Goal: Information Seeking & Learning: Learn about a topic

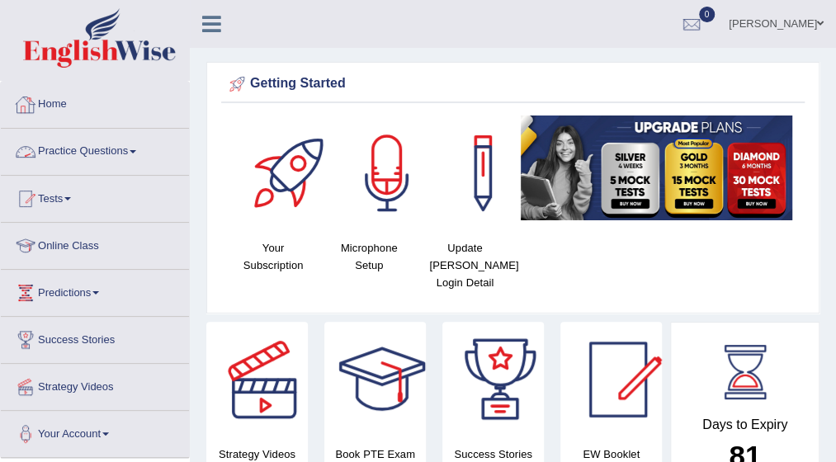
click at [139, 147] on link "Practice Questions" at bounding box center [95, 149] width 188 height 41
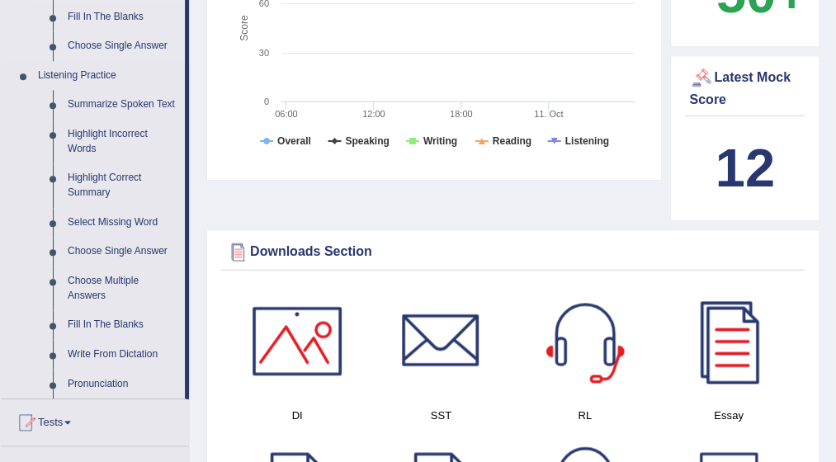
scroll to position [660, 0]
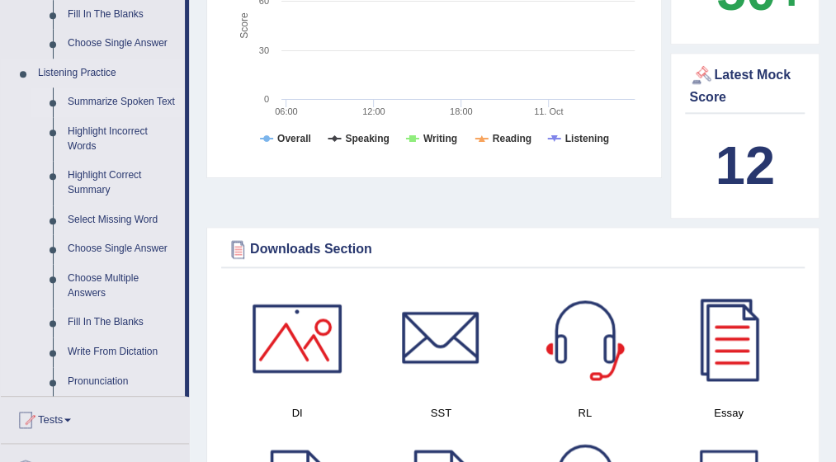
click at [122, 97] on link "Summarize Spoken Text" at bounding box center [122, 102] width 125 height 30
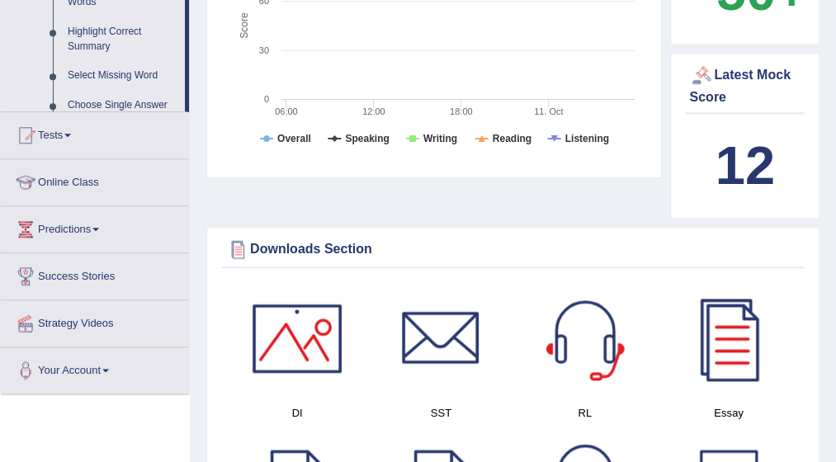
scroll to position [284, 0]
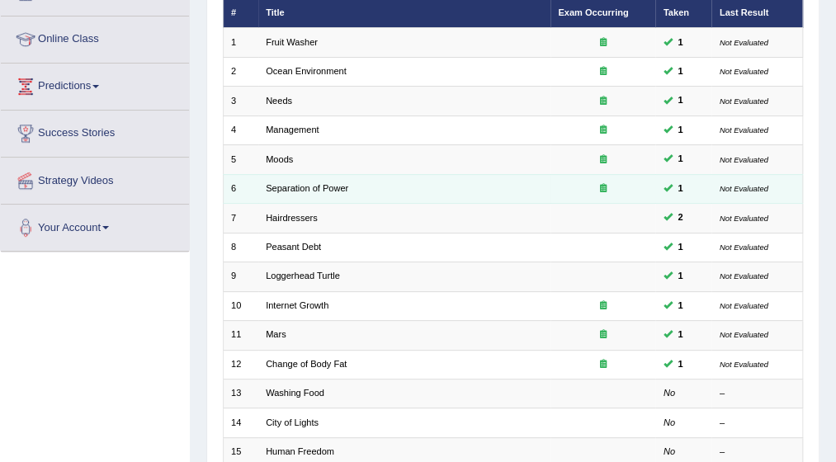
scroll to position [330, 0]
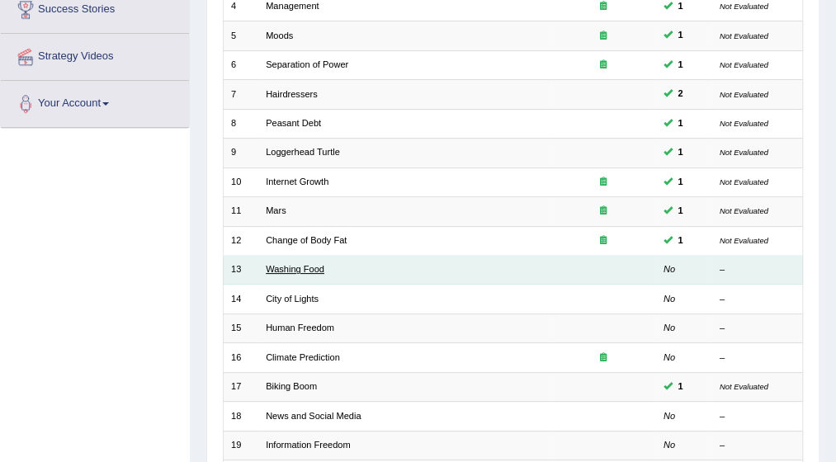
click at [283, 266] on link "Washing Food" at bounding box center [295, 269] width 59 height 10
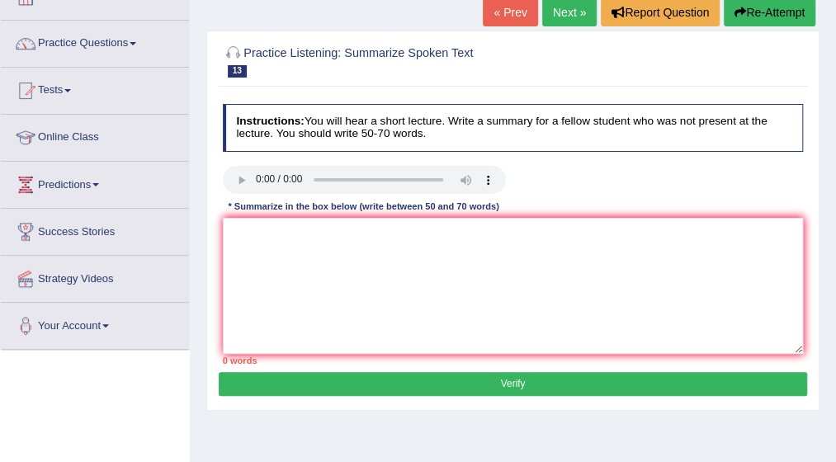
scroll to position [83, 0]
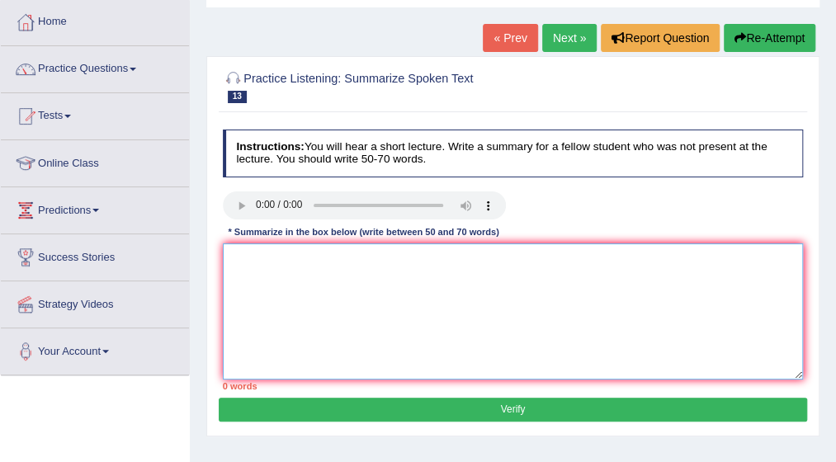
click at [230, 261] on textarea at bounding box center [513, 311] width 581 height 136
click at [239, 266] on textarea at bounding box center [513, 311] width 581 height 136
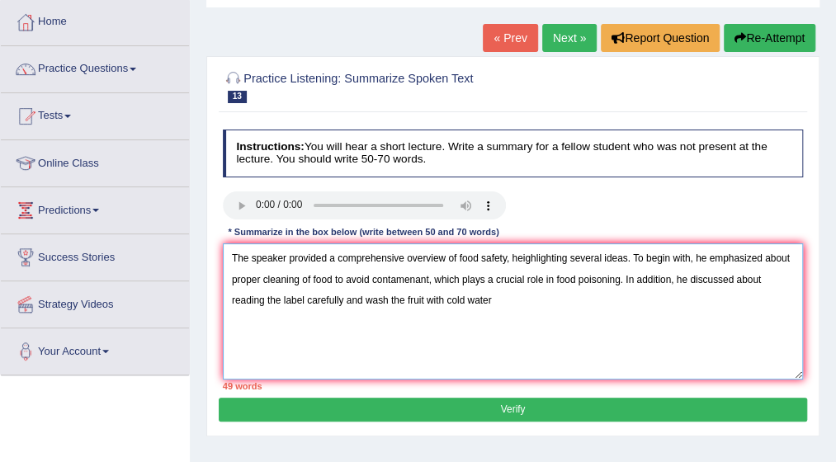
click at [362, 299] on textarea "The speaker provided a comprehensive overview of food safety, heighlighting sev…" at bounding box center [513, 311] width 581 height 136
click at [482, 296] on textarea "The speaker provided a comprehensive overview of food safety, heighlighting sev…" at bounding box center [513, 311] width 581 height 136
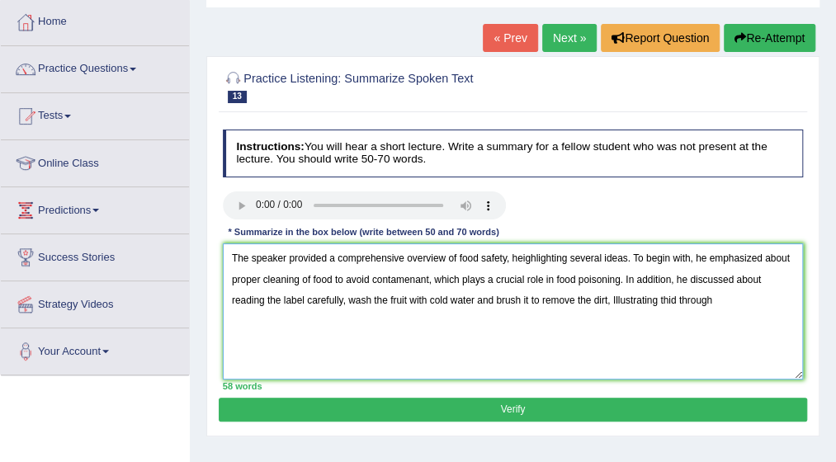
click at [345, 298] on textarea "The speaker provided a comprehensive overview of food safety, heighlighting sev…" at bounding box center [513, 311] width 581 height 136
click at [573, 296] on textarea "The speaker provided a comprehensive overview of food safety, heighlighting sev…" at bounding box center [513, 311] width 581 height 136
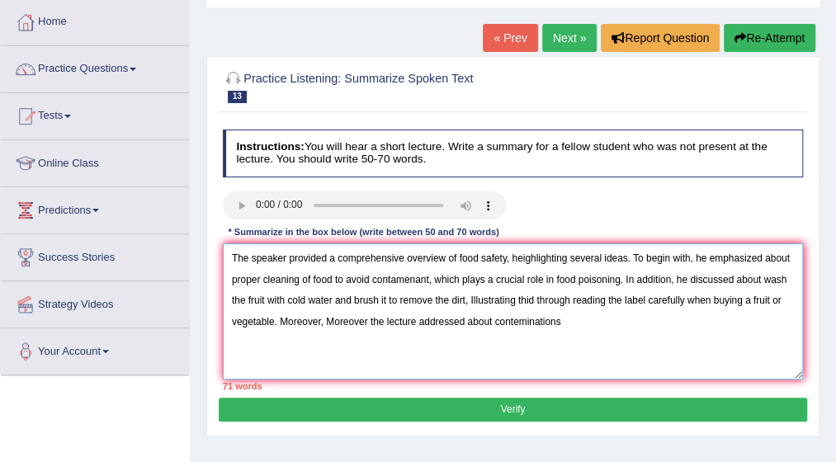
click at [513, 324] on textarea "The speaker provided a comprehensive overview of food safety, heighlighting sev…" at bounding box center [513, 311] width 581 height 136
click at [563, 320] on textarea "The speaker provided a comprehensive overview of food safety, heighlighting sev…" at bounding box center [513, 311] width 581 height 136
click at [490, 318] on textarea "The speaker provided a comprehensive overview of food safety, heighlighting sev…" at bounding box center [513, 311] width 581 height 136
click at [539, 297] on textarea "The speaker provided a comprehensive overview of food safety, heighlighting sev…" at bounding box center [513, 311] width 581 height 136
click at [752, 300] on textarea "The speaker provided a comprehensive overview of food safety, heighlighting sev…" at bounding box center [513, 311] width 581 height 136
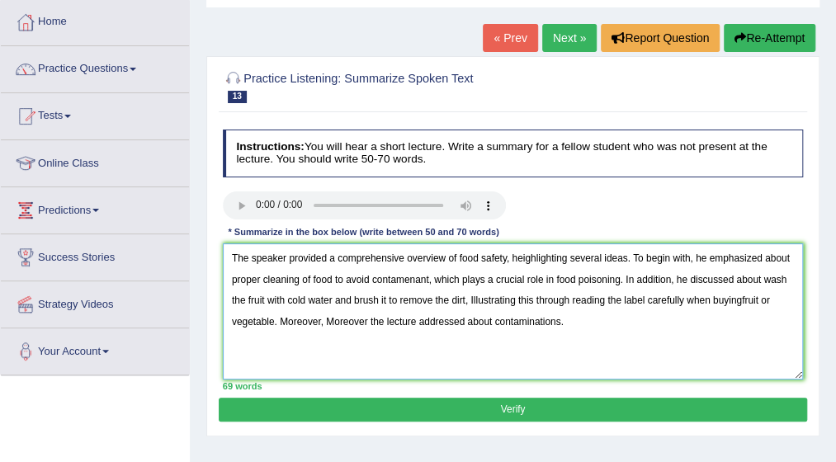
click at [752, 300] on textarea "The speaker provided a comprehensive overview of food safety, heighlighting sev…" at bounding box center [513, 311] width 581 height 136
click at [744, 298] on textarea "The speaker provided a comprehensive overview of food safety, heighlighting sev…" at bounding box center [513, 311] width 581 height 136
click at [525, 321] on textarea "The speaker provided a comprehensive overview of food safety, heighlighting sev…" at bounding box center [513, 311] width 581 height 136
click at [526, 319] on textarea "The speaker provided a comprehensive overview of food safety, heighlighting sev…" at bounding box center [513, 311] width 581 height 136
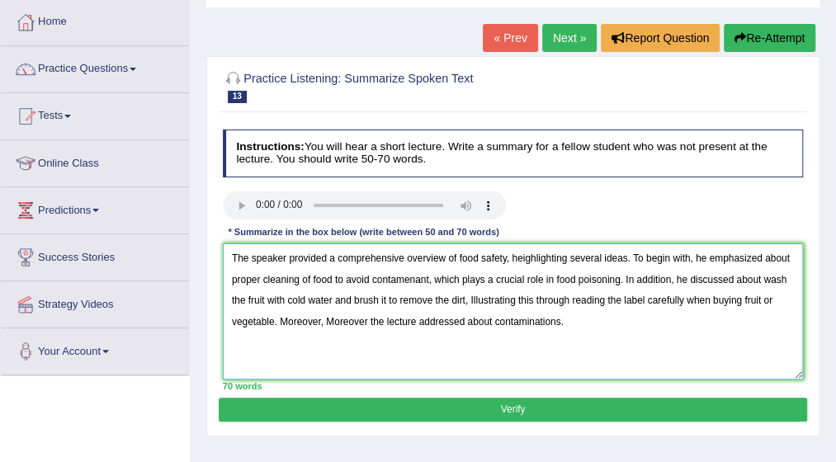
click at [526, 317] on textarea "The speaker provided a comprehensive overview of food safety, heighlighting sev…" at bounding box center [513, 311] width 581 height 136
click at [426, 278] on textarea "The speaker provided a comprehensive overview of food safety, heighlighting sev…" at bounding box center [513, 311] width 581 height 136
click at [423, 278] on textarea "The speaker provided a comprehensive overview of food safety, heighlighting sev…" at bounding box center [513, 311] width 581 height 136
click at [375, 318] on textarea "The speaker provided a comprehensive overview of food safety, heighlighting sev…" at bounding box center [513, 311] width 581 height 136
click at [335, 316] on textarea "The speaker provided a comprehensive overview of food safety, heighlighting sev…" at bounding box center [513, 311] width 581 height 136
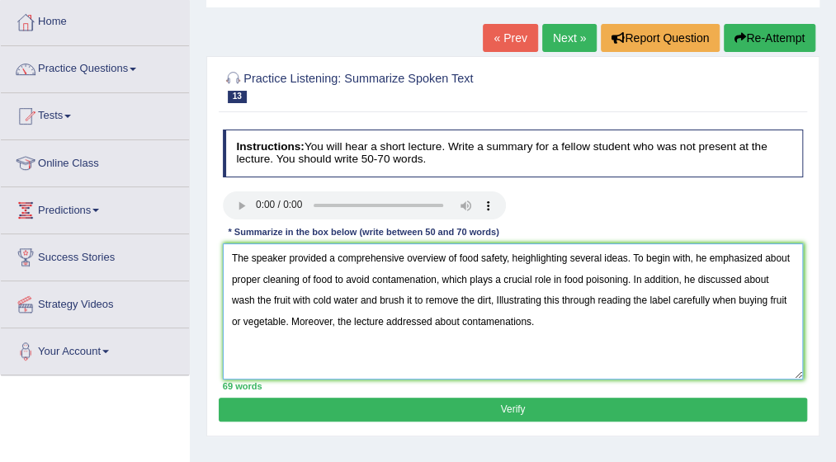
click at [455, 319] on textarea "The speaker provided a comprehensive overview of food safety, heighlighting sev…" at bounding box center [513, 311] width 581 height 136
type textarea "The speaker provided a comprehensive overview of food safety, heighlighting sev…"
click at [503, 410] on button "Verify" at bounding box center [512, 410] width 587 height 24
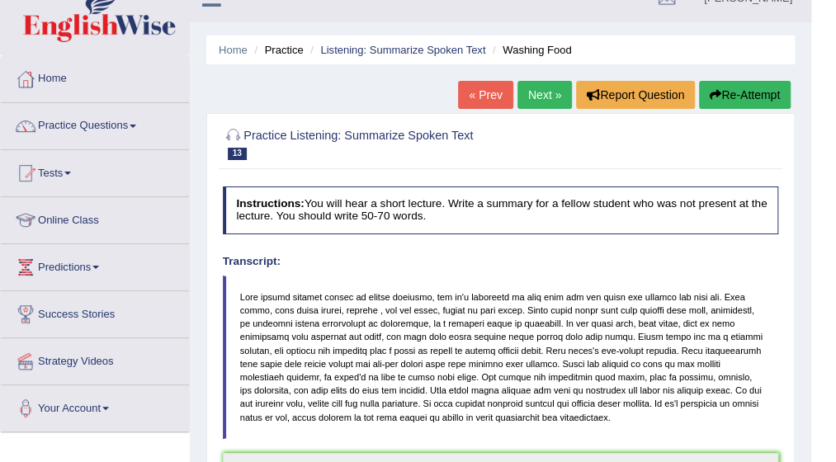
scroll to position [17, 0]
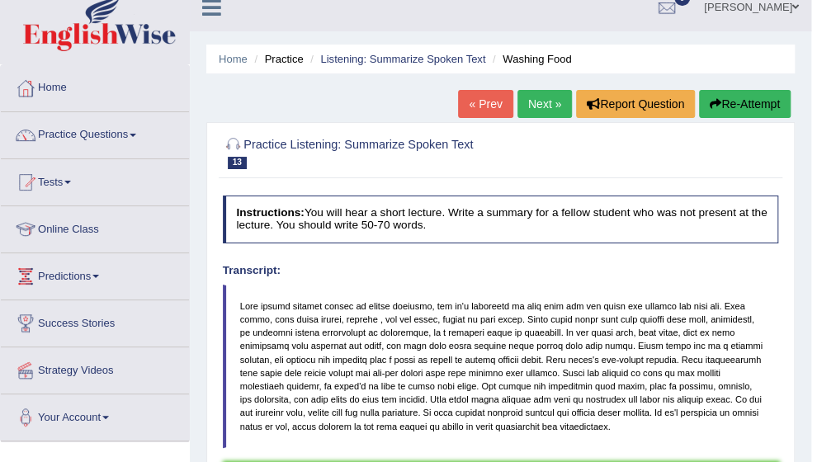
click at [540, 95] on link "Next »" at bounding box center [544, 104] width 54 height 28
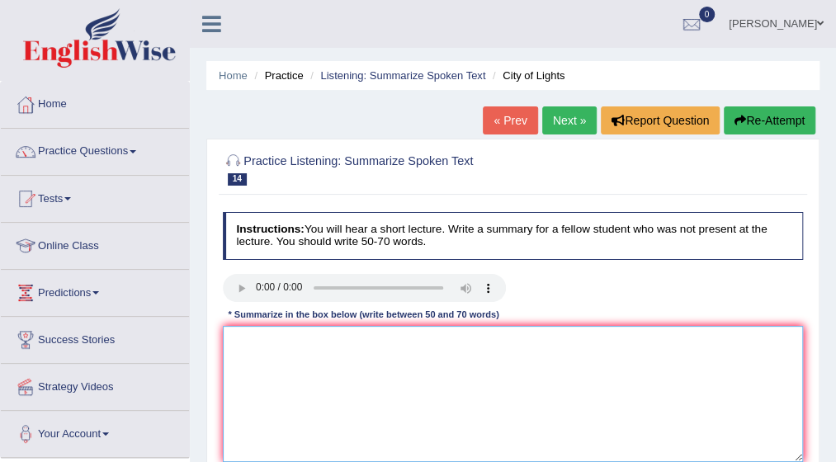
click at [251, 342] on textarea at bounding box center [513, 394] width 581 height 136
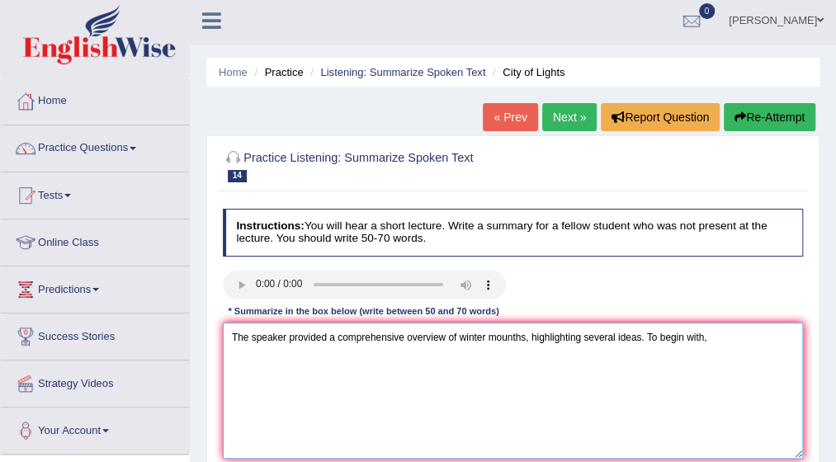
scroll to position [4, 0]
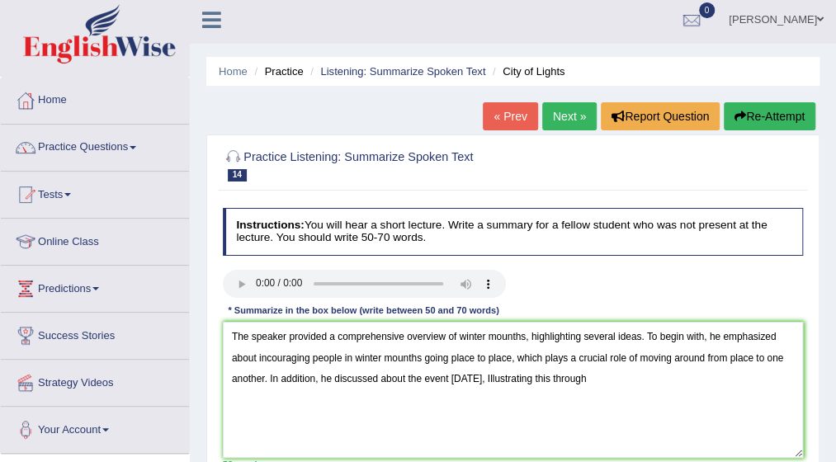
click at [835, 457] on div "Home Practice Listening: Summarize Spoken Text City of Lights « Prev Next » Rep…" at bounding box center [513, 408] width 646 height 825
drag, startPoint x: 835, startPoint y: 457, endPoint x: 847, endPoint y: 446, distance: 16.4
click at [835, 446] on html "Toggle navigation Home Practice Questions Speaking Practice Read Aloud Repeat S…" at bounding box center [418, 227] width 836 height 462
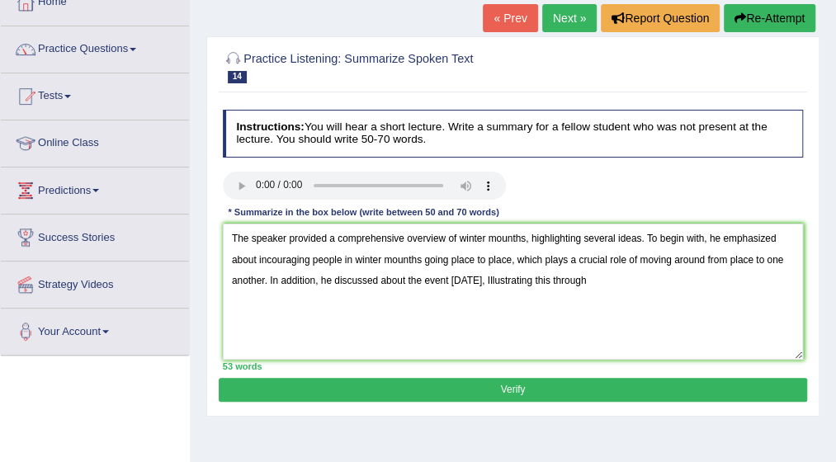
scroll to position [103, 0]
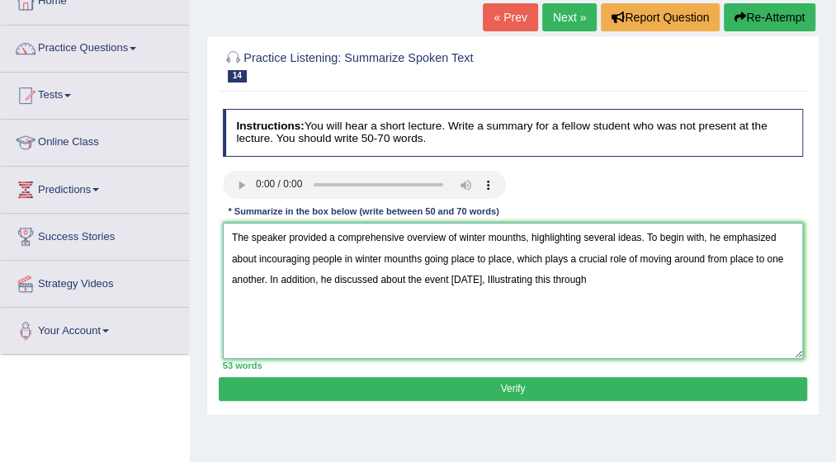
click at [622, 291] on textarea "The speaker provided a comprehensive overview of winter mounths, highlighting s…" at bounding box center [513, 291] width 581 height 136
type textarea "The speaker provided a comprehensive overview of winter mounths, highlighting s…"
click at [512, 393] on button "Verify" at bounding box center [512, 389] width 587 height 24
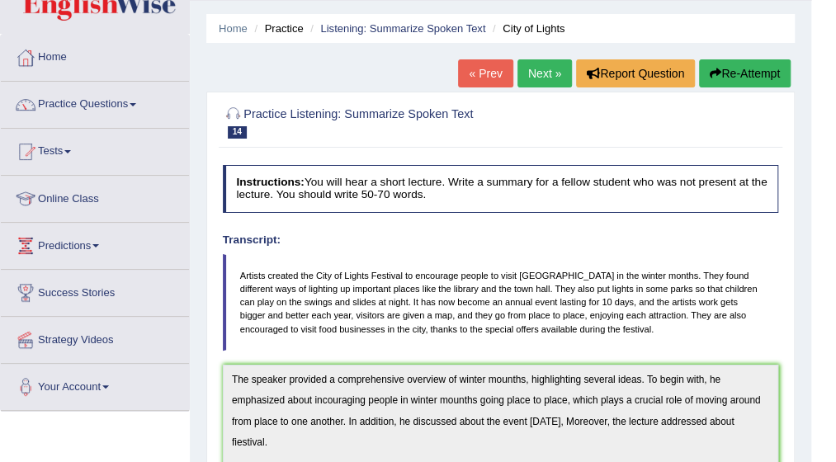
scroll to position [37, 0]
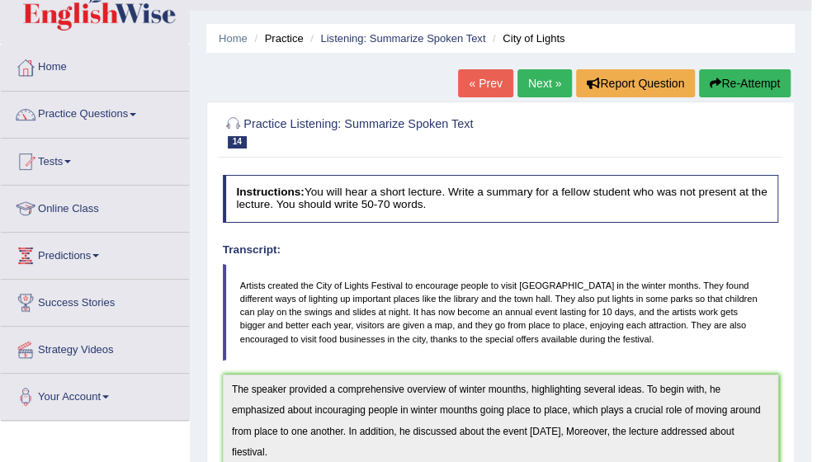
click at [547, 83] on link "Next »" at bounding box center [544, 83] width 54 height 28
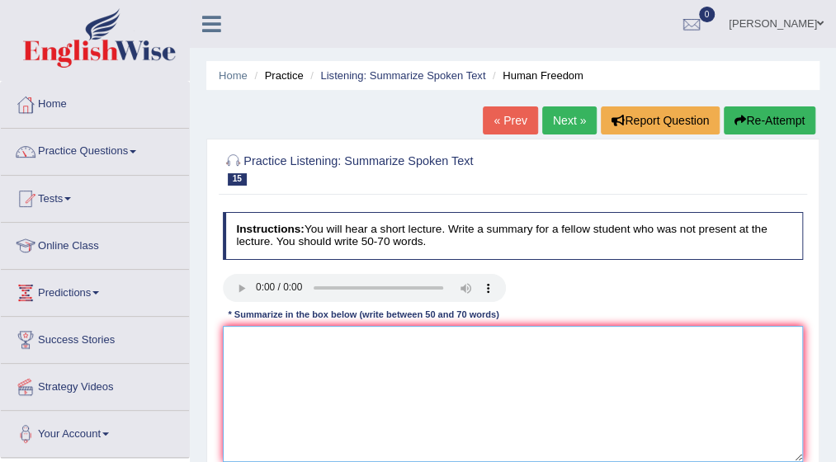
click at [288, 362] on textarea at bounding box center [513, 394] width 581 height 136
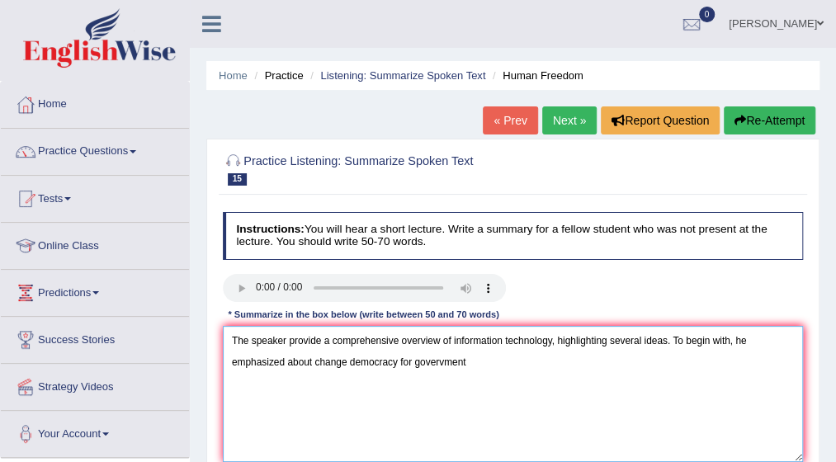
click at [443, 362] on textarea "The speaker provide a comprehensive overview of information technology, highlig…" at bounding box center [513, 394] width 581 height 136
click at [466, 364] on textarea "The speaker provide a comprehensive overview of information technology, highlig…" at bounding box center [513, 394] width 581 height 136
click at [248, 382] on textarea "The speaker provide a comprehensive overview of information technology, highlig…" at bounding box center [513, 394] width 581 height 136
click at [277, 383] on textarea "The speaker provide a comprehensive overview of information technology, highlig…" at bounding box center [513, 394] width 581 height 136
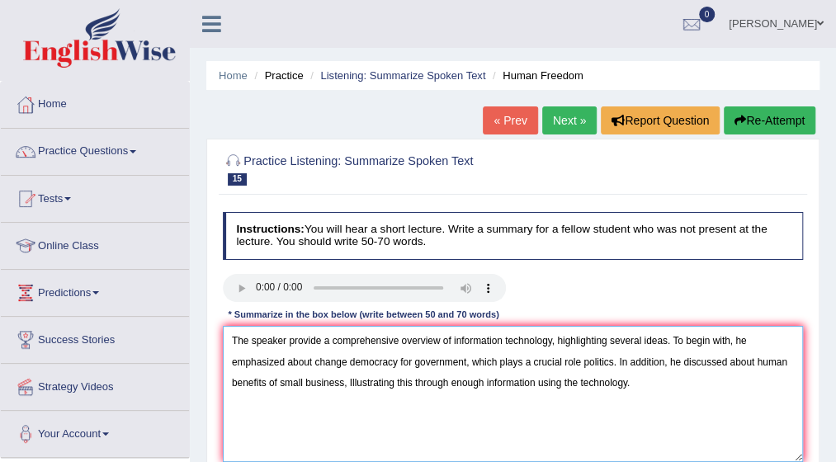
scroll to position [33, 0]
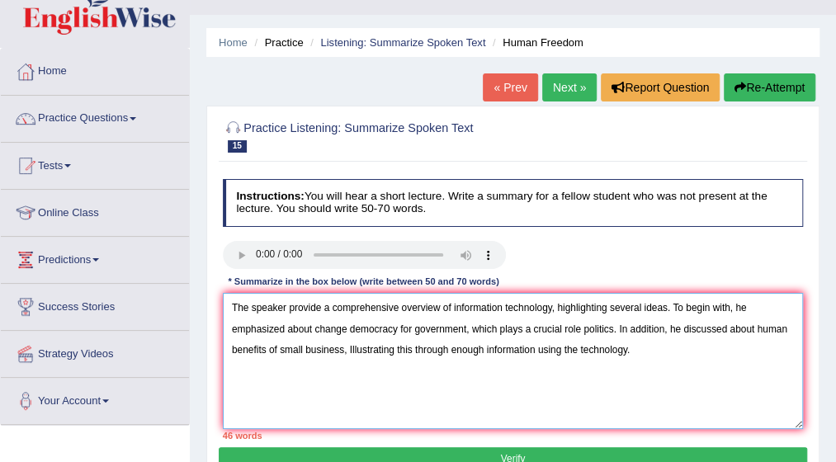
click at [578, 326] on textarea "The speaker provide a comprehensive overview of information technology, highlig…" at bounding box center [513, 361] width 581 height 136
click at [666, 347] on textarea "The speaker provide a comprehensive overview of information technology, highlig…" at bounding box center [513, 361] width 581 height 136
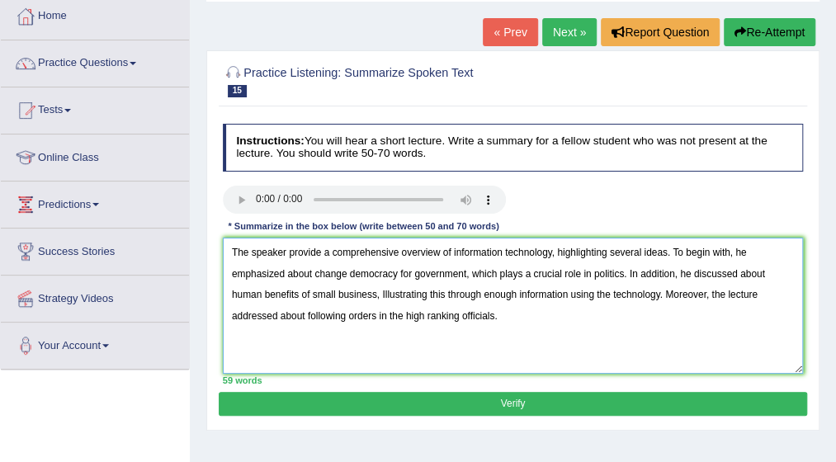
scroll to position [99, 0]
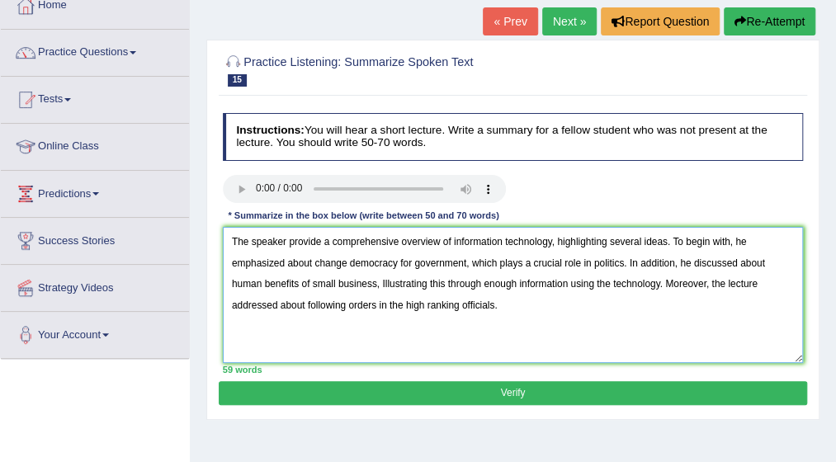
type textarea "The speaker provide a comprehensive overview of information technology, highlig…"
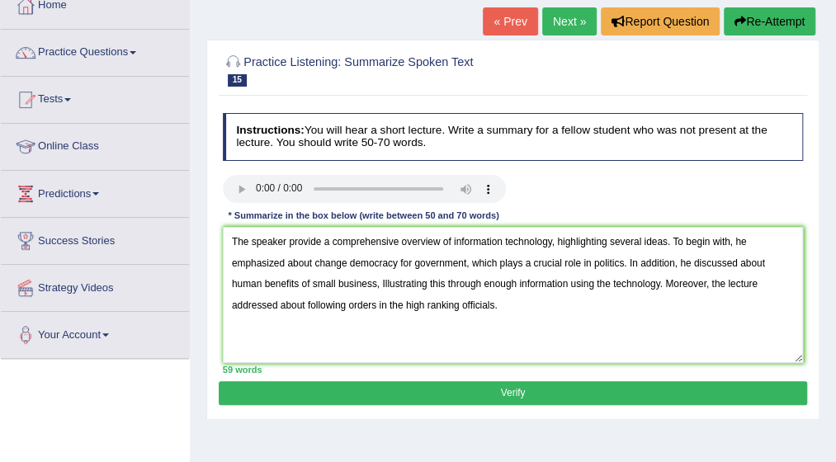
click at [564, 385] on button "Verify" at bounding box center [512, 393] width 587 height 24
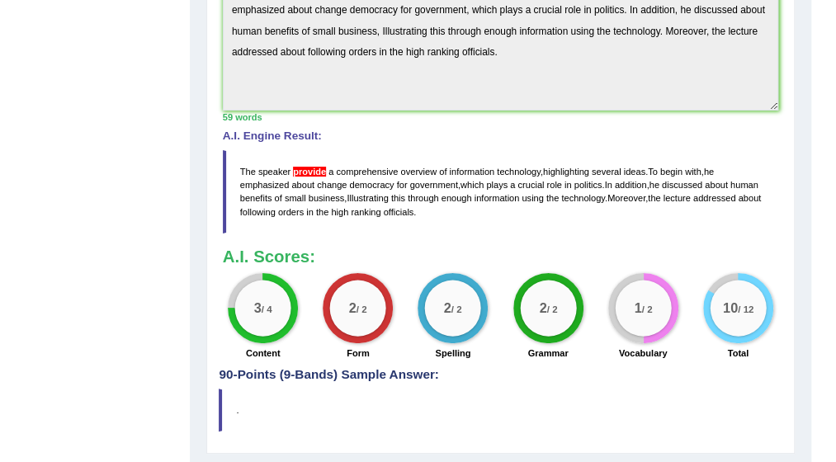
scroll to position [495, 0]
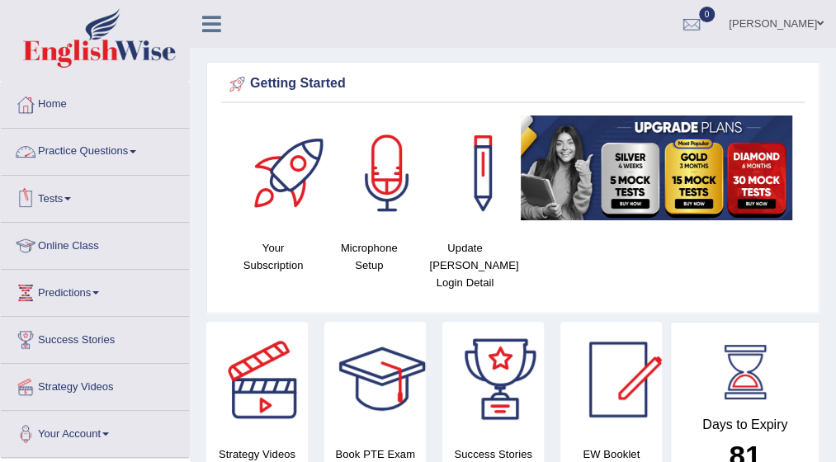
click at [74, 200] on link "Tests" at bounding box center [95, 196] width 188 height 41
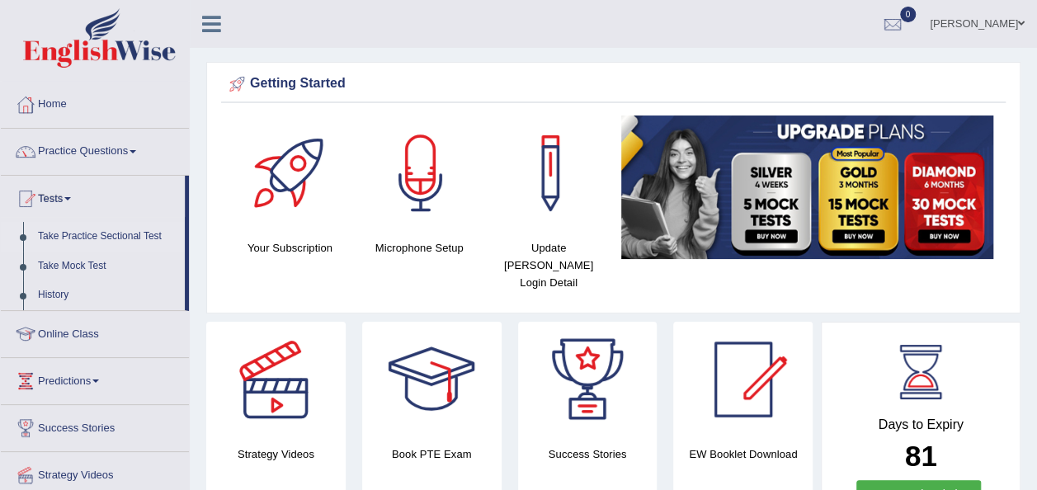
click at [109, 238] on link "Take Practice Sectional Test" at bounding box center [108, 237] width 154 height 30
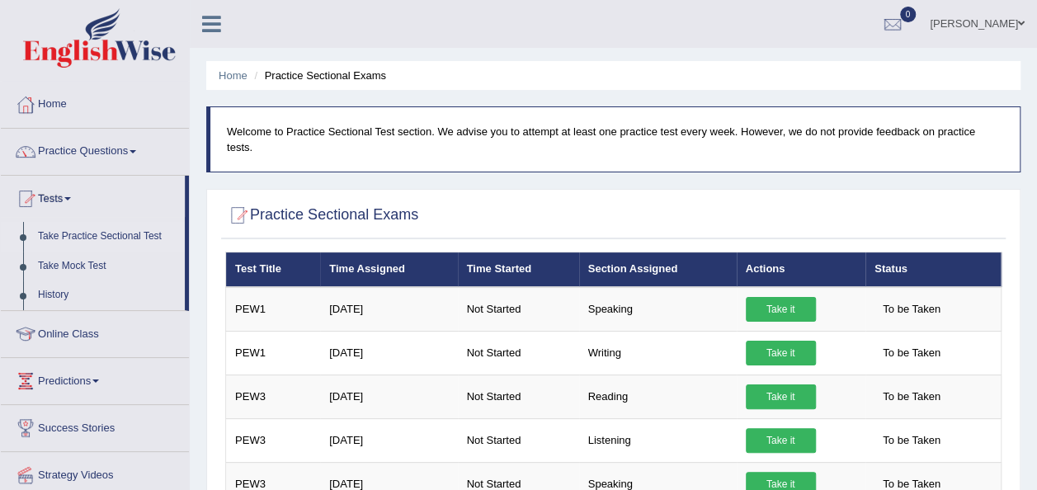
click at [141, 149] on link "Practice Questions" at bounding box center [95, 149] width 188 height 41
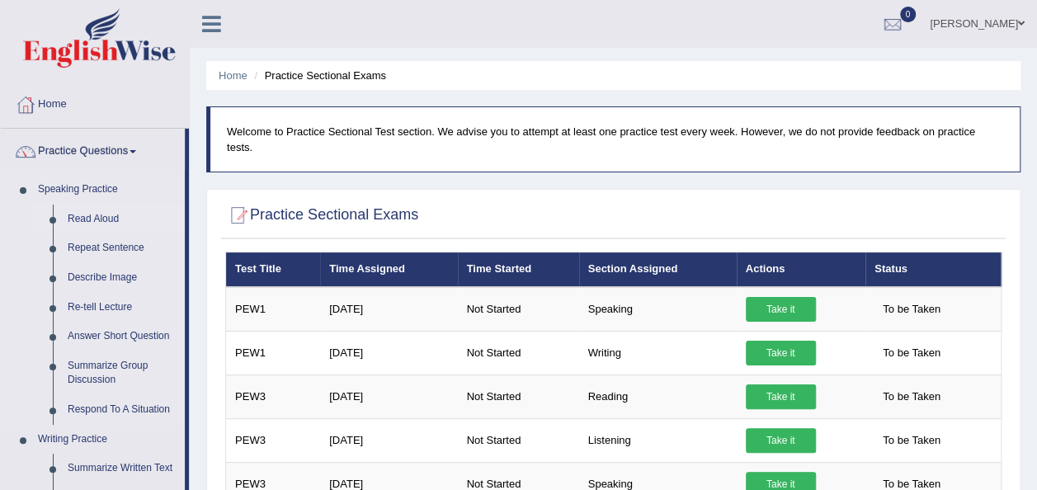
click at [86, 210] on link "Read Aloud" at bounding box center [122, 220] width 125 height 30
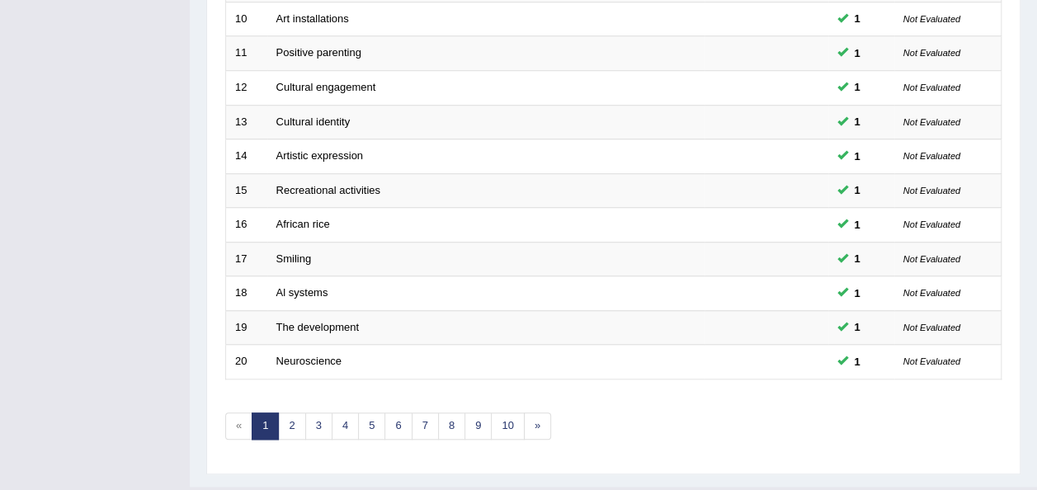
scroll to position [594, 0]
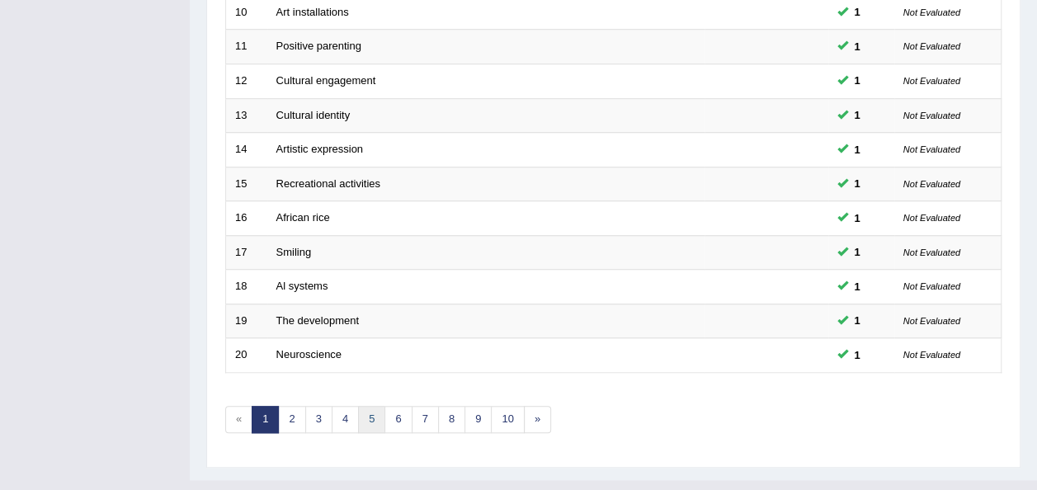
click at [366, 406] on link "5" at bounding box center [371, 419] width 27 height 27
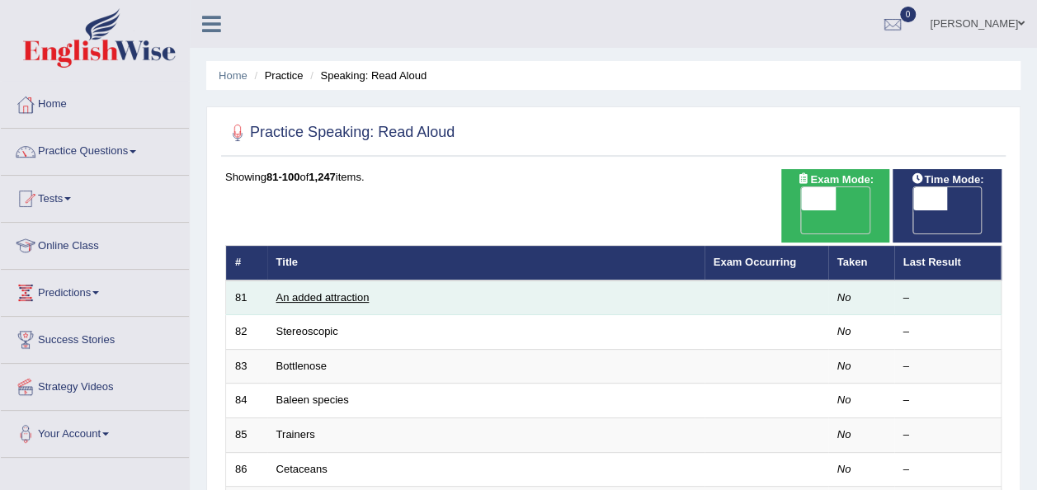
click at [318, 291] on link "An added attraction" at bounding box center [322, 297] width 93 height 12
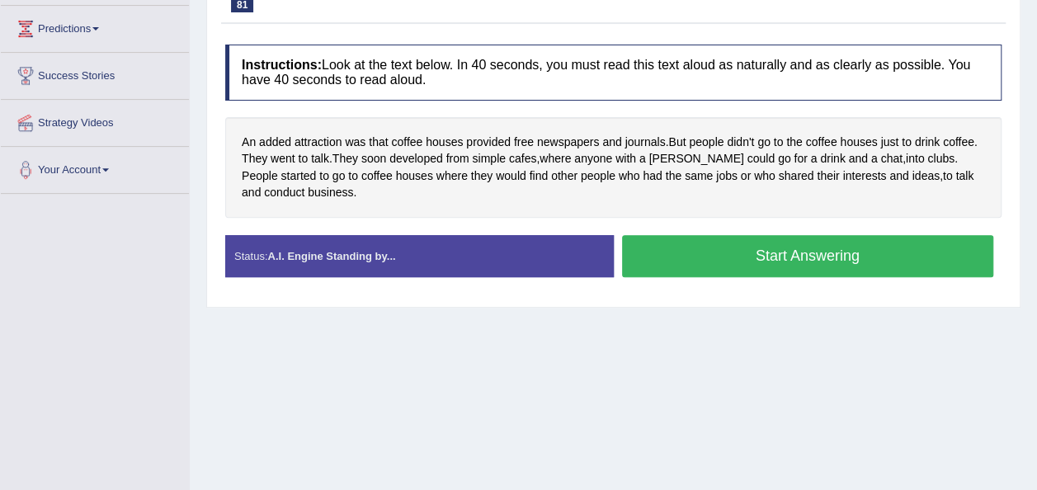
scroll to position [297, 0]
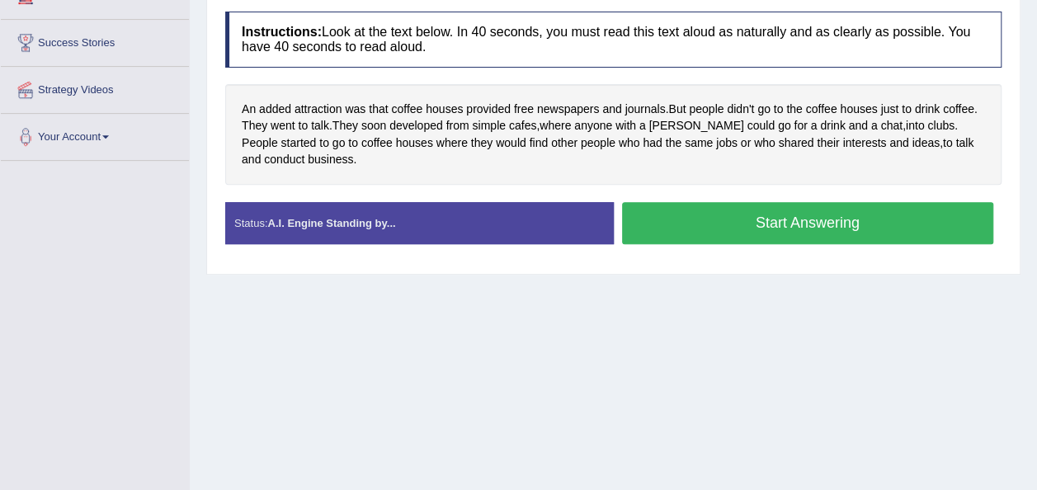
click at [746, 221] on button "Start Answering" at bounding box center [808, 223] width 372 height 42
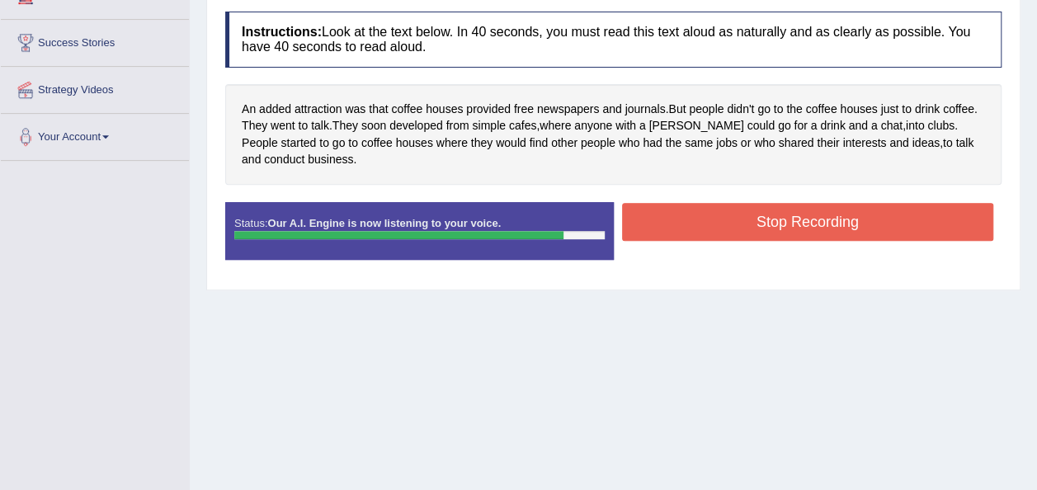
click at [746, 221] on button "Stop Recording" at bounding box center [808, 222] width 372 height 38
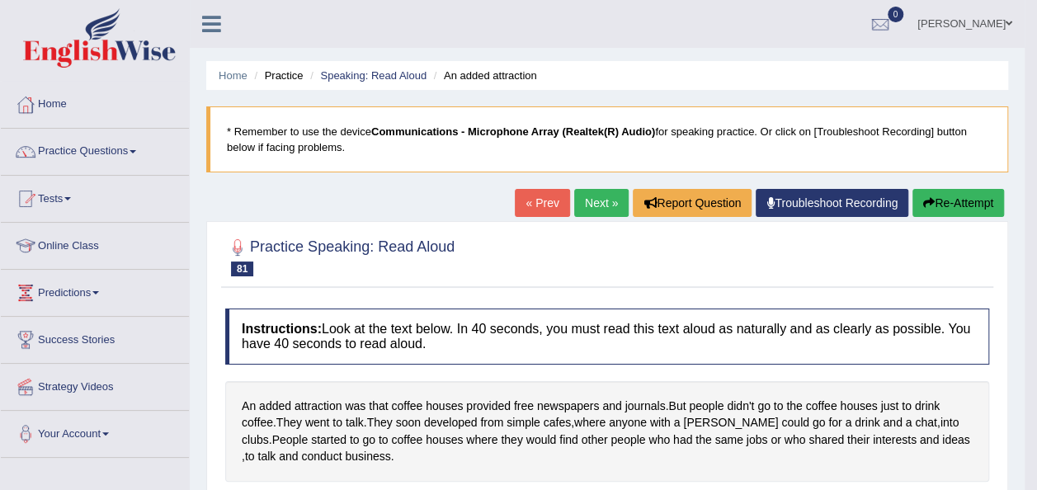
scroll to position [0, 0]
click at [138, 149] on link "Practice Questions" at bounding box center [95, 149] width 188 height 41
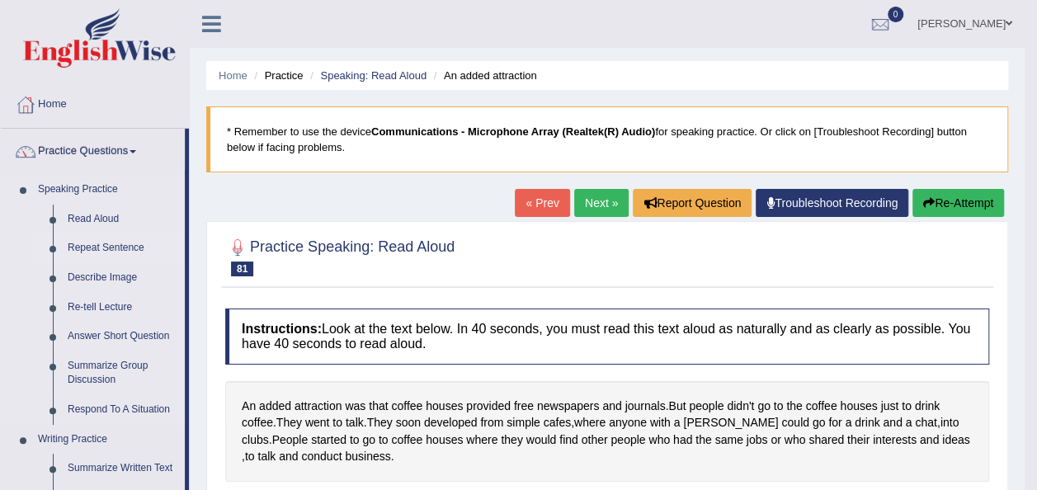
click at [98, 243] on link "Repeat Sentence" at bounding box center [122, 248] width 125 height 30
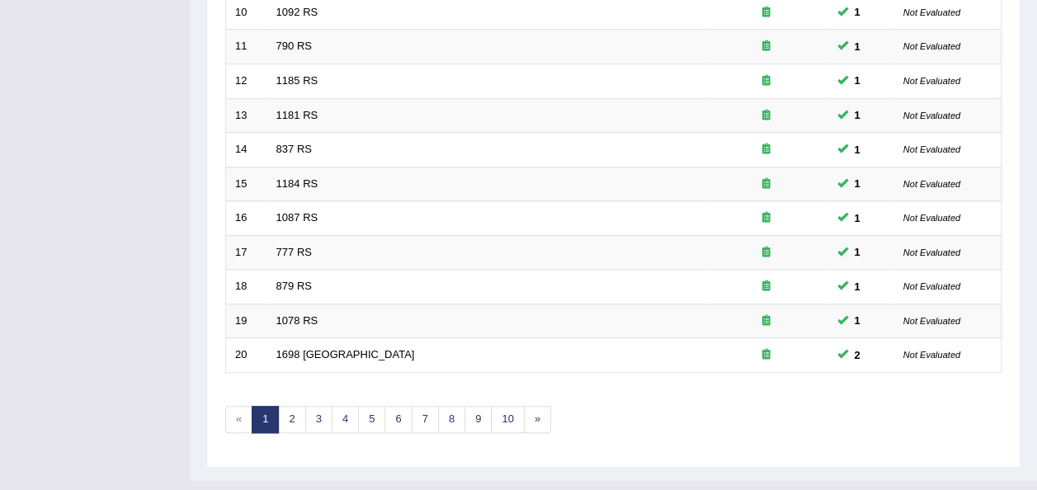
scroll to position [594, 0]
click at [368, 406] on link "5" at bounding box center [371, 419] width 27 height 27
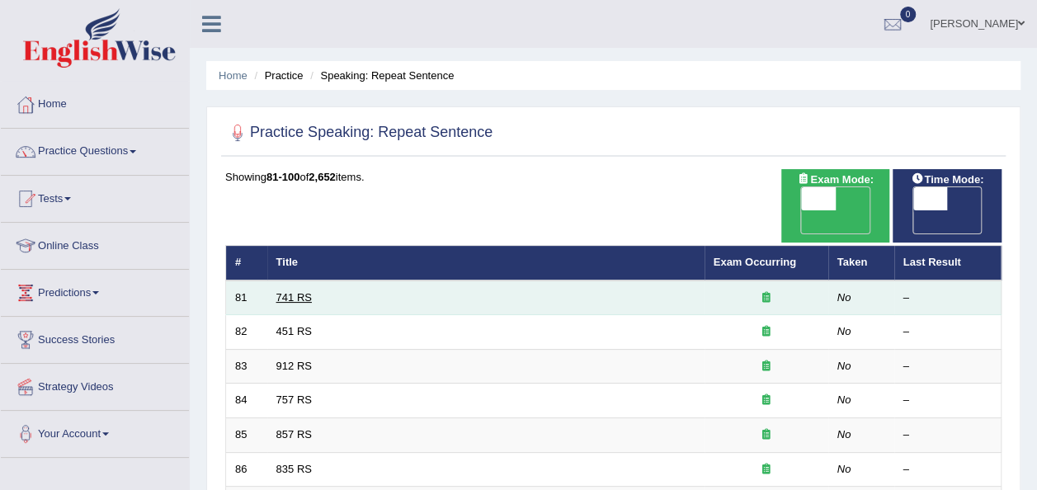
click at [281, 291] on link "741 RS" at bounding box center [293, 297] width 35 height 12
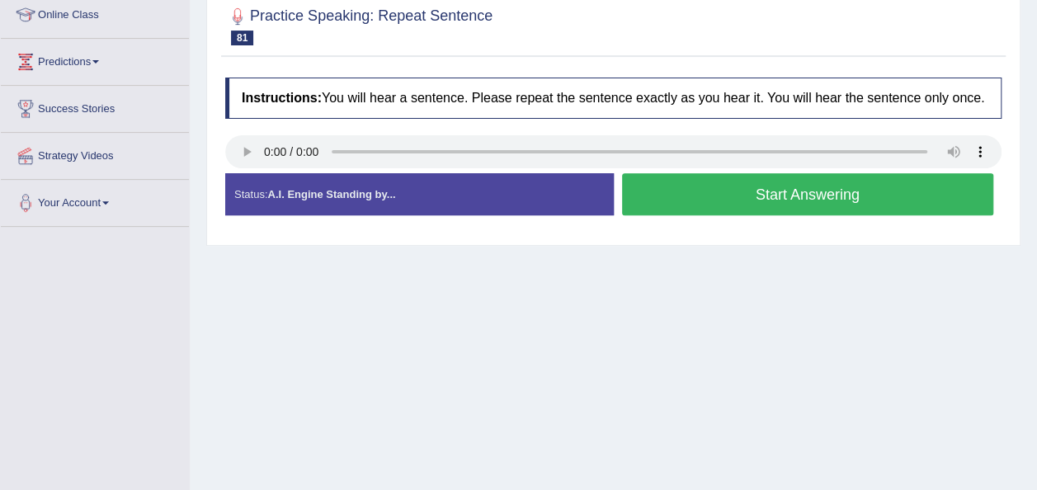
scroll to position [264, 0]
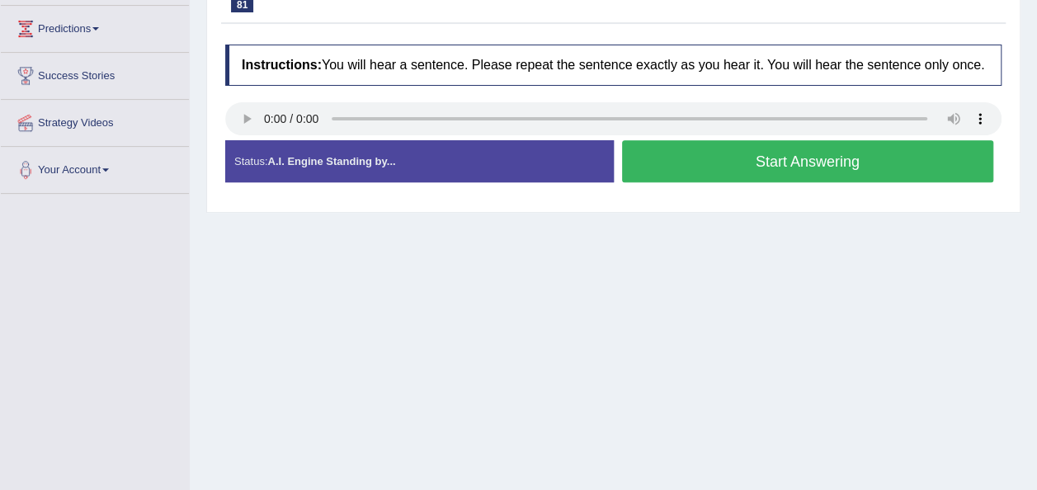
click at [700, 153] on button "Start Answering" at bounding box center [808, 161] width 372 height 42
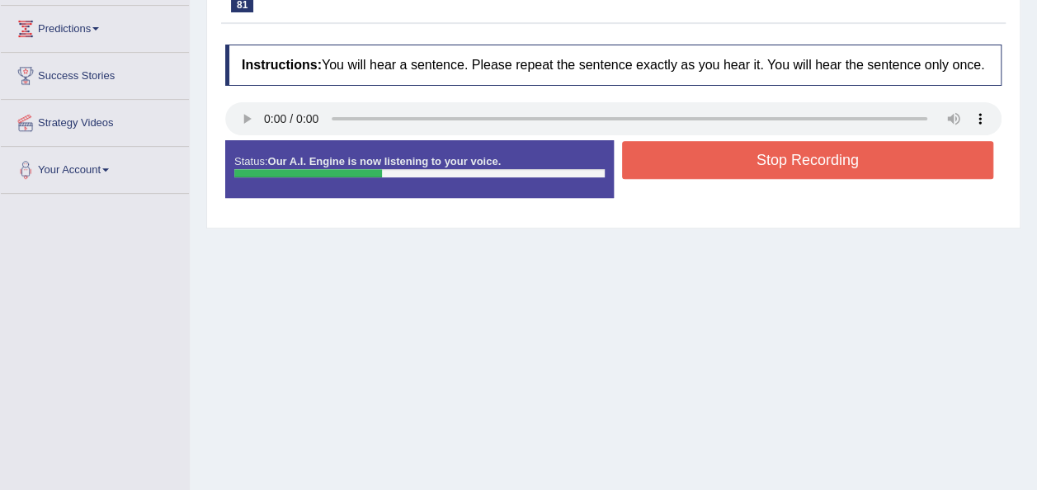
click at [700, 153] on button "Stop Recording" at bounding box center [808, 160] width 372 height 38
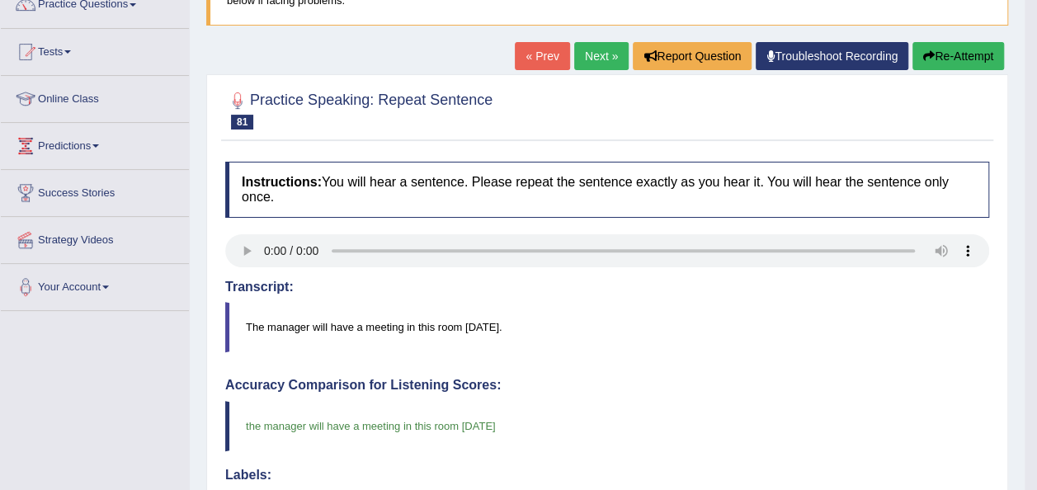
scroll to position [132, 0]
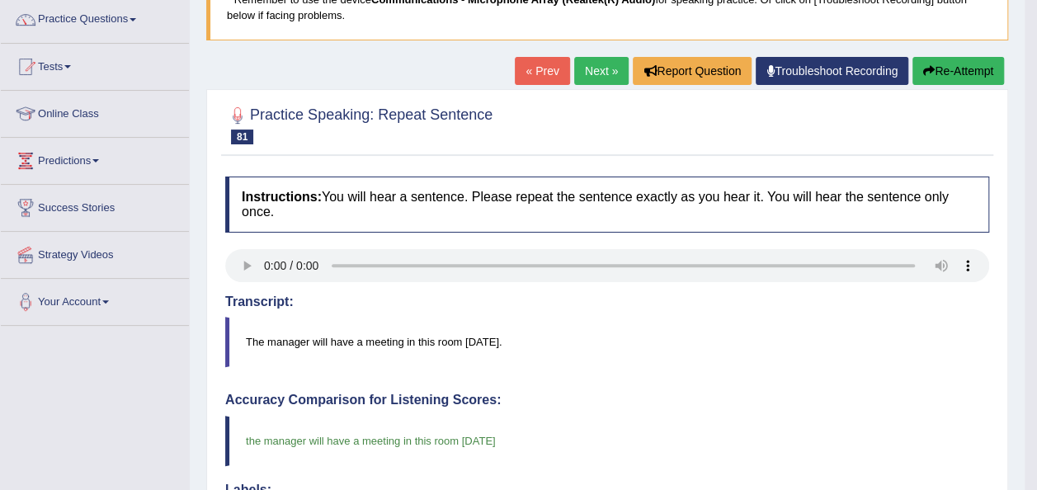
click at [592, 73] on link "Next »" at bounding box center [601, 71] width 54 height 28
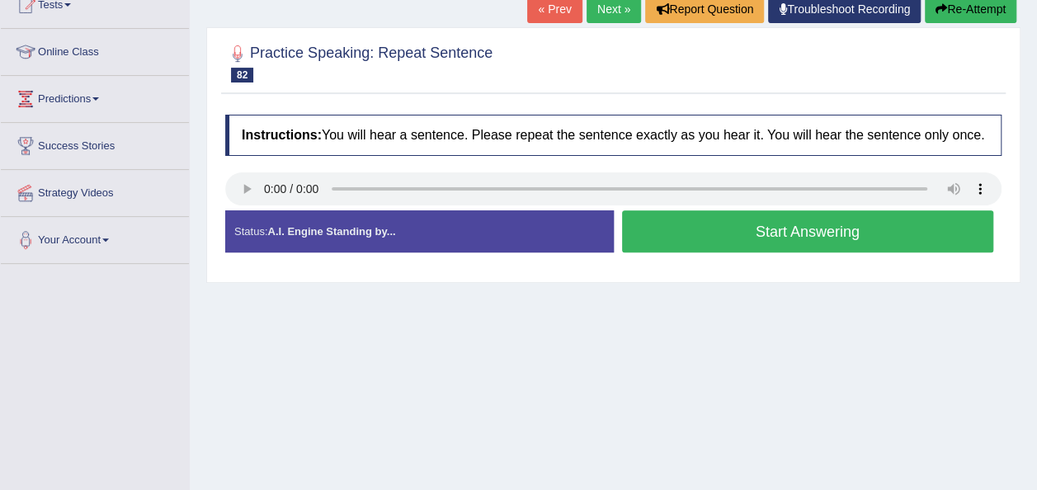
scroll to position [198, 0]
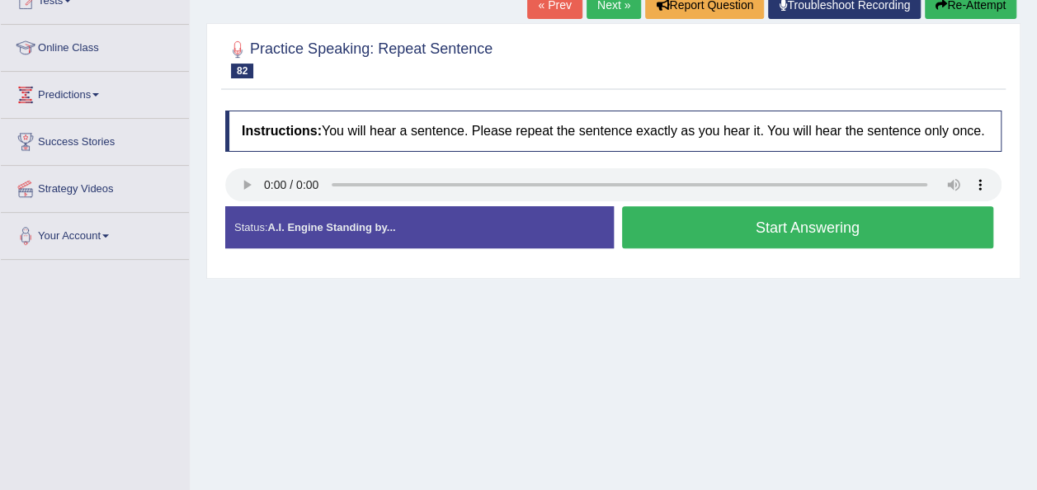
click at [700, 229] on button "Start Answering" at bounding box center [808, 227] width 372 height 42
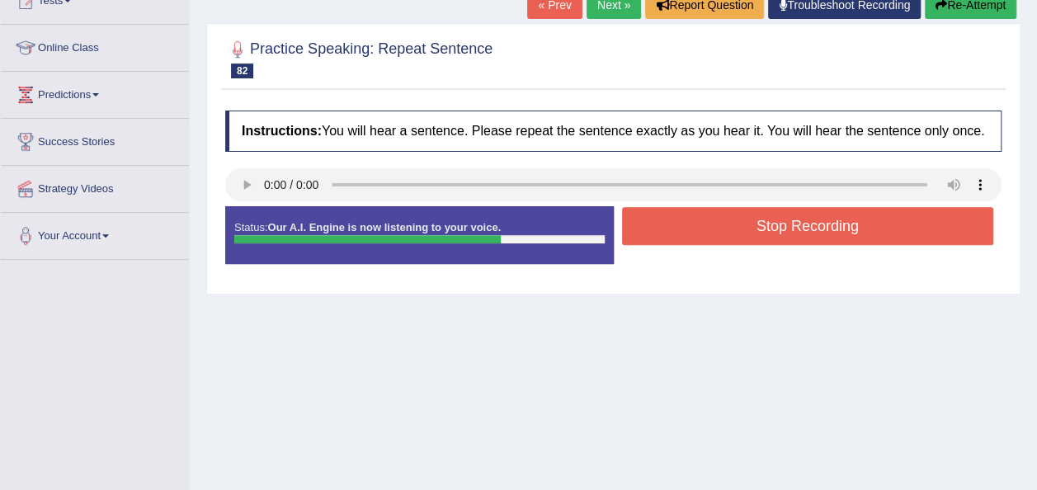
click at [700, 229] on button "Stop Recording" at bounding box center [808, 226] width 372 height 38
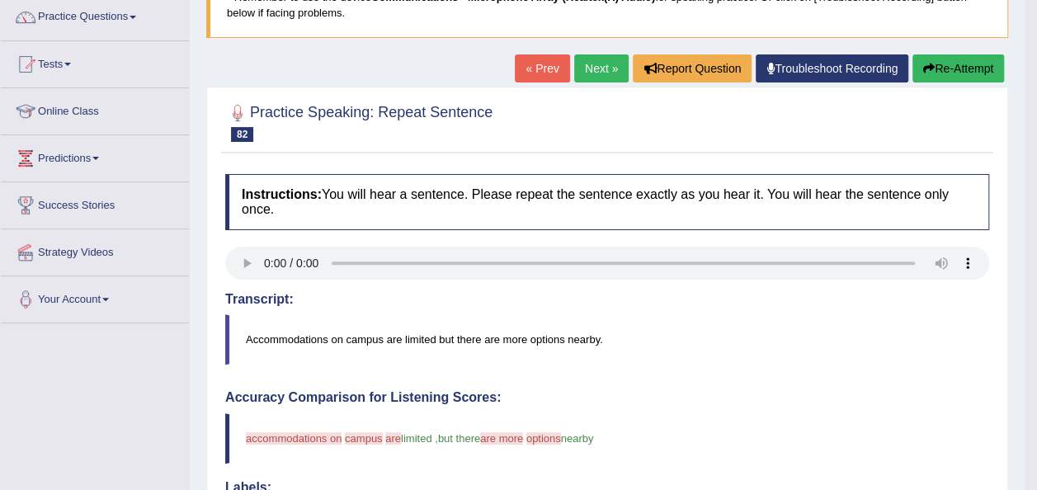
scroll to position [132, 0]
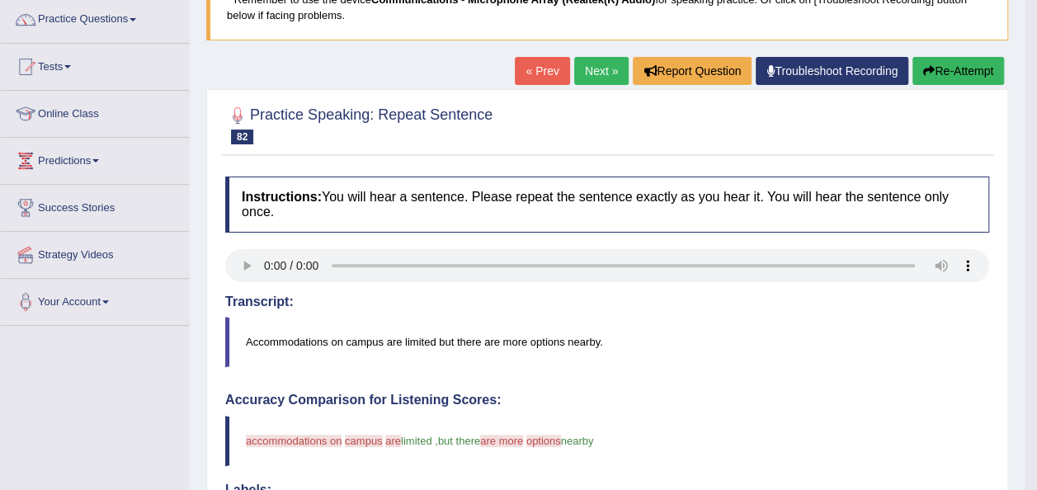
click at [601, 69] on link "Next »" at bounding box center [601, 71] width 54 height 28
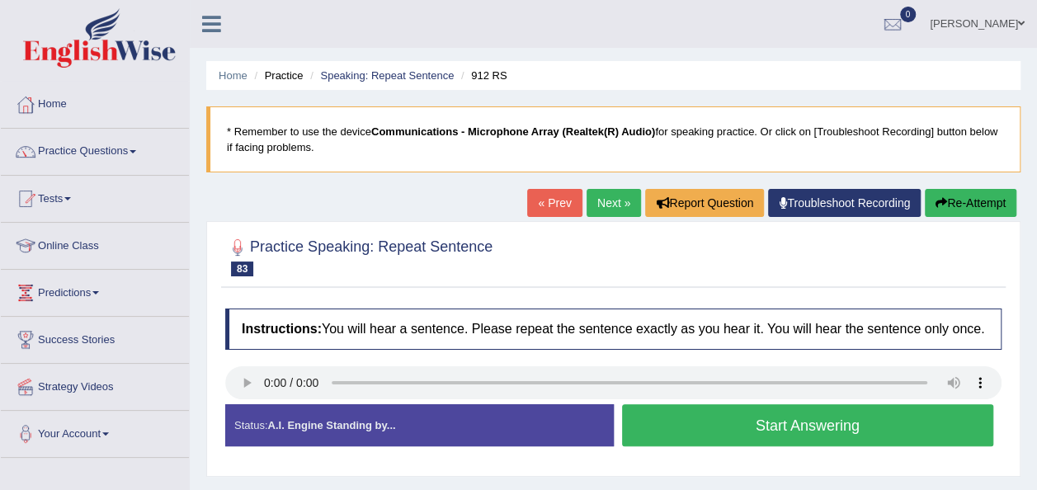
click at [614, 201] on link "Next »" at bounding box center [614, 203] width 54 height 28
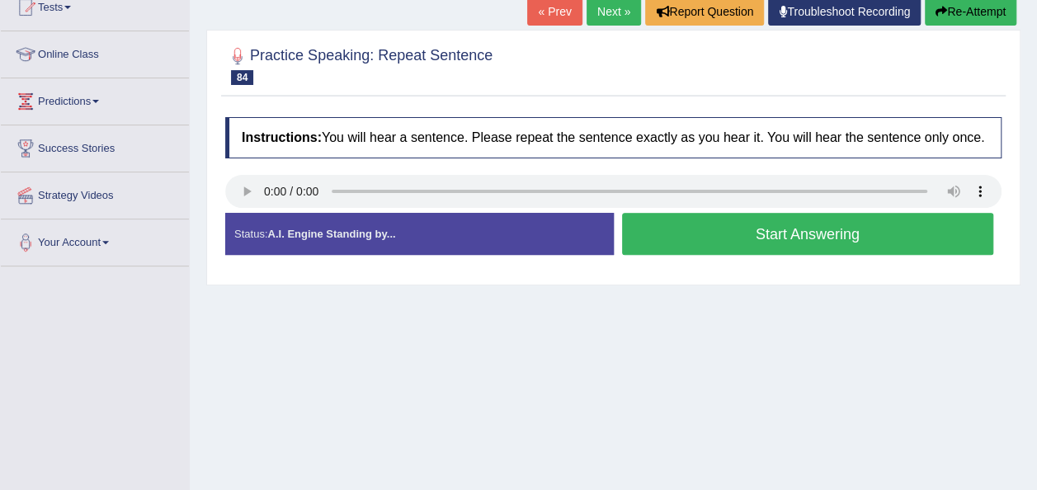
scroll to position [198, 0]
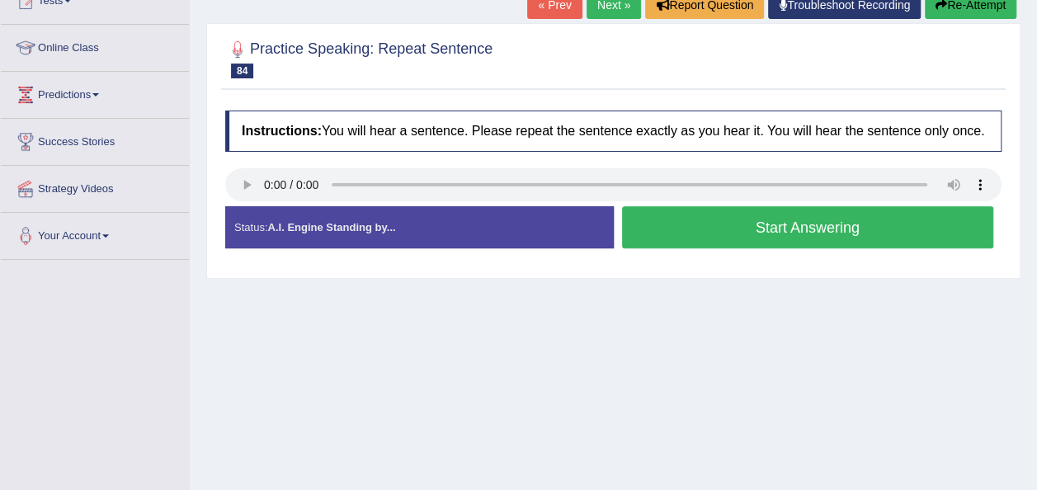
click at [655, 238] on button "Start Answering" at bounding box center [808, 227] width 372 height 42
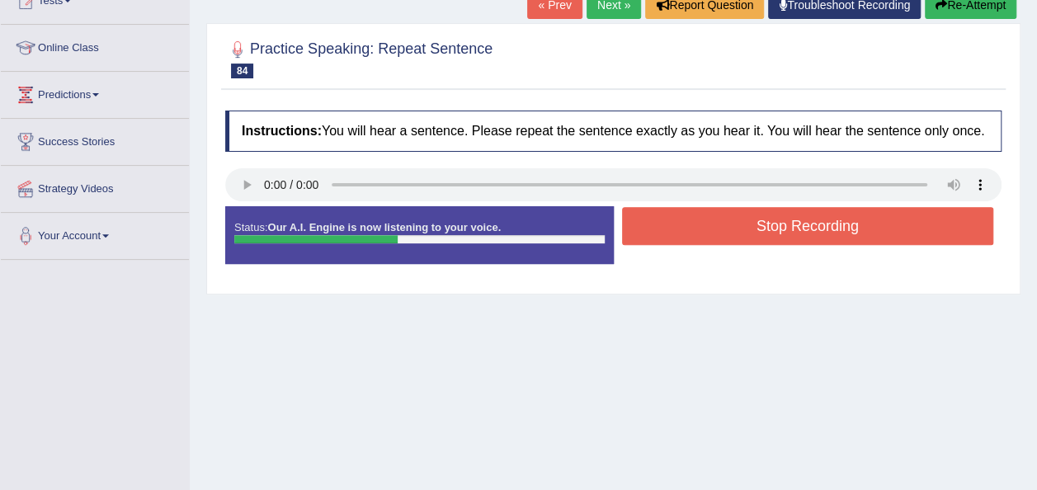
click at [655, 238] on button "Stop Recording" at bounding box center [808, 226] width 372 height 38
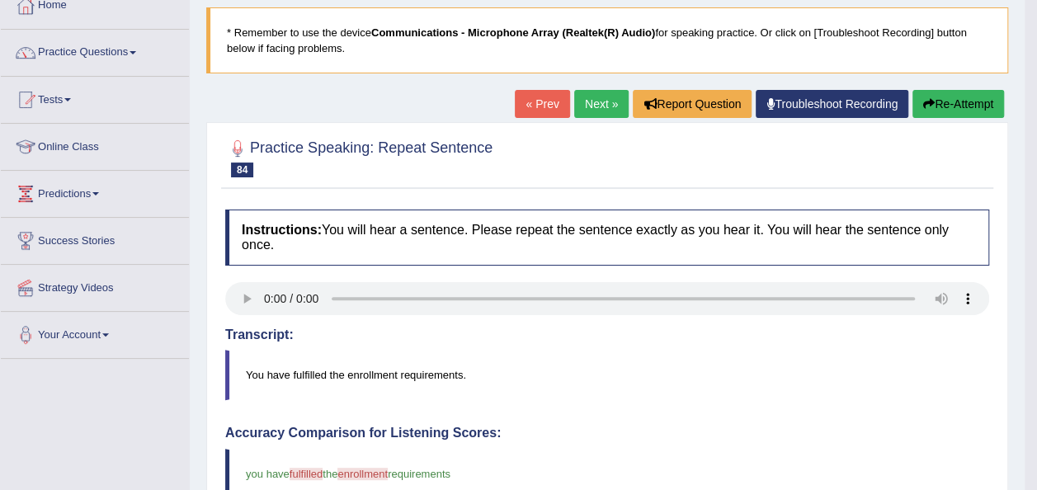
scroll to position [87, 0]
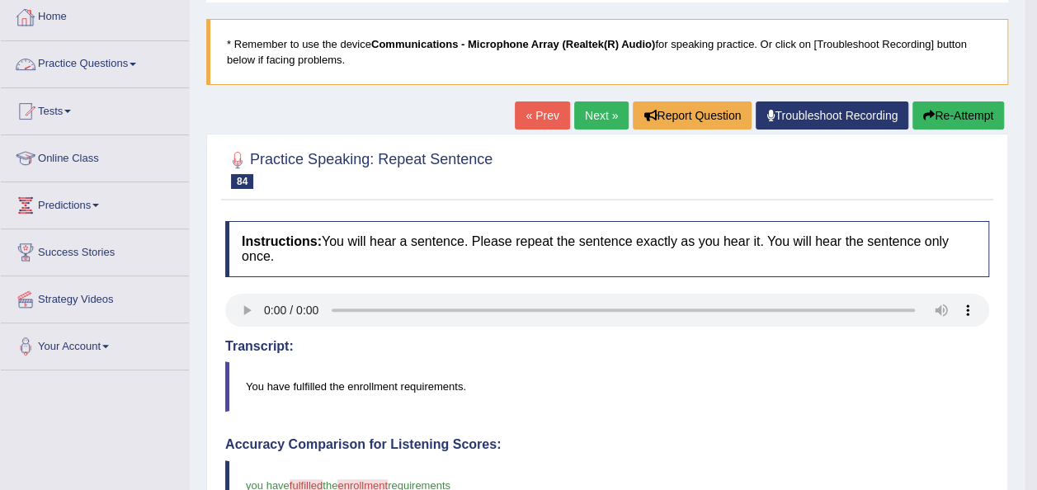
click at [142, 59] on link "Practice Questions" at bounding box center [95, 61] width 188 height 41
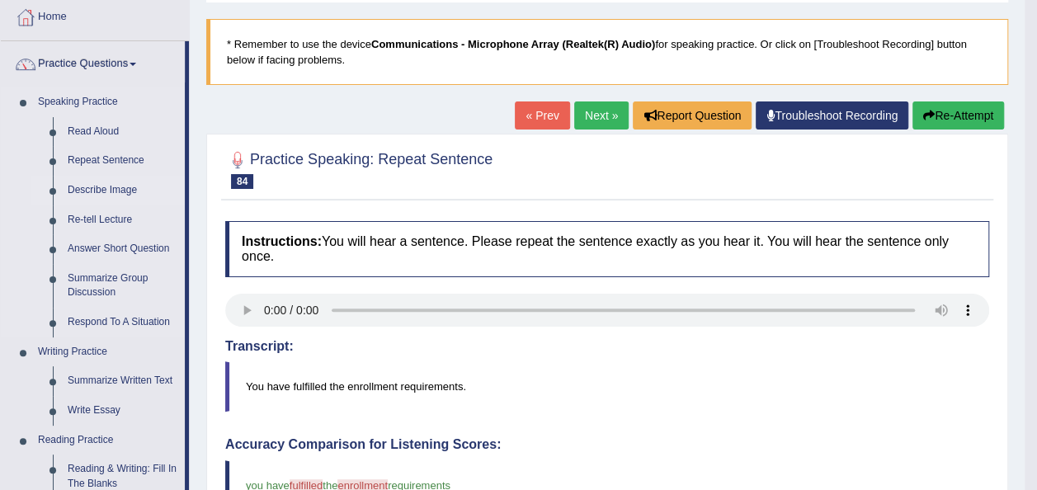
click at [114, 192] on link "Describe Image" at bounding box center [122, 191] width 125 height 30
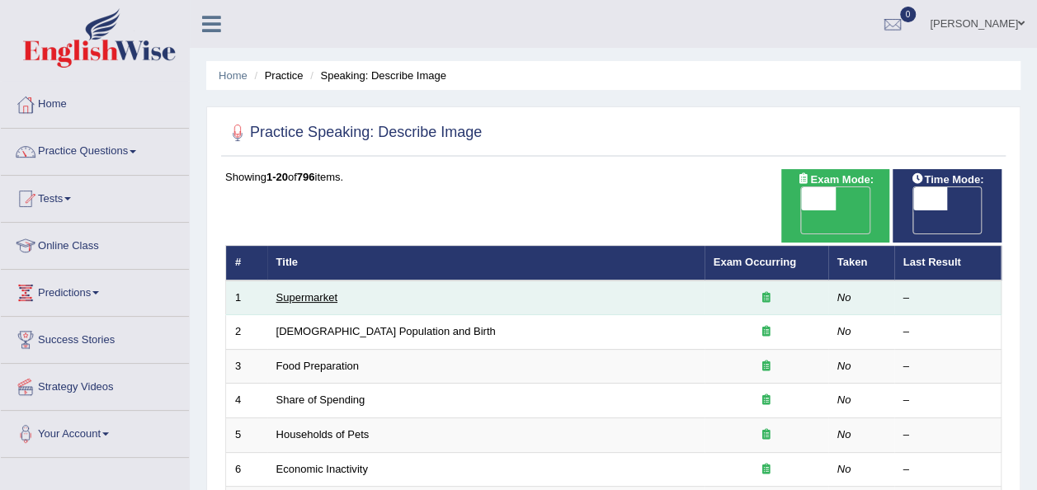
click at [302, 291] on link "Supermarket" at bounding box center [306, 297] width 61 height 12
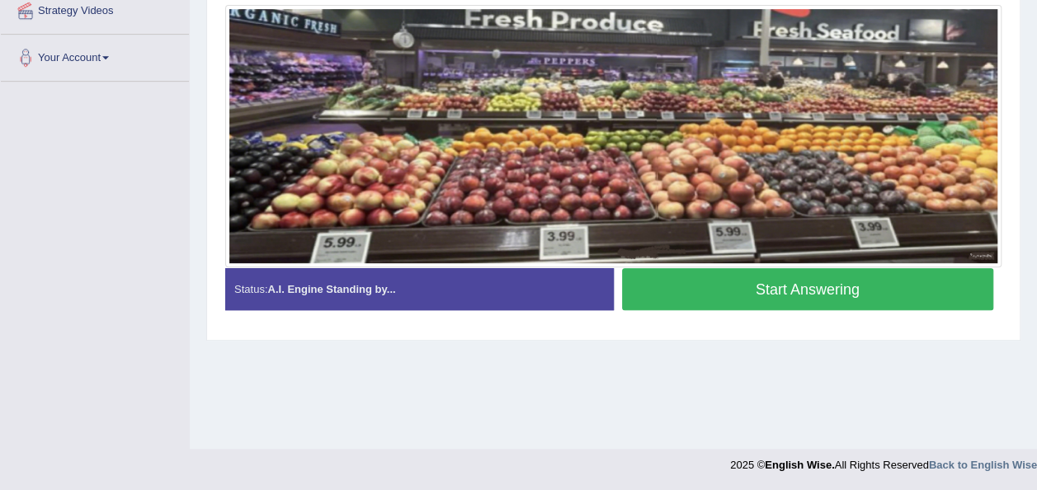
scroll to position [343, 0]
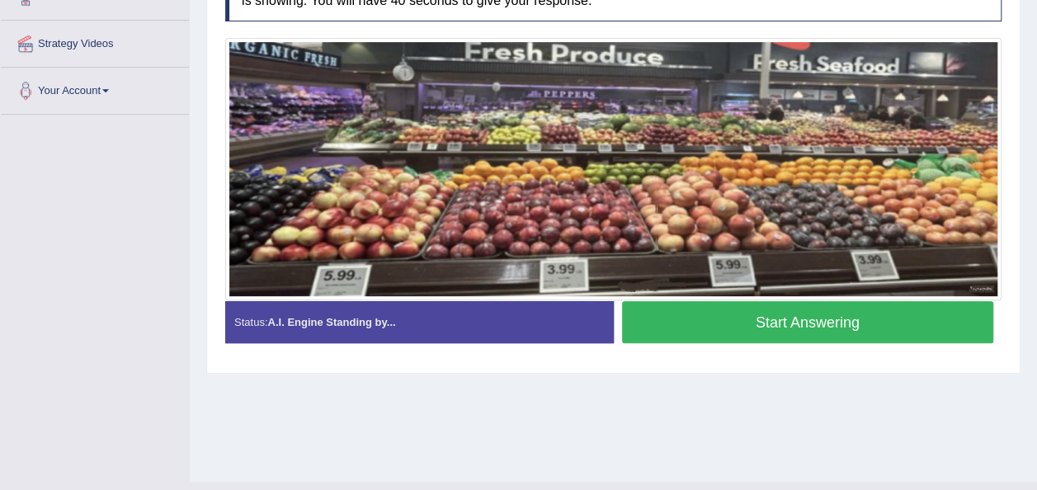
click at [743, 325] on button "Start Answering" at bounding box center [808, 322] width 372 height 42
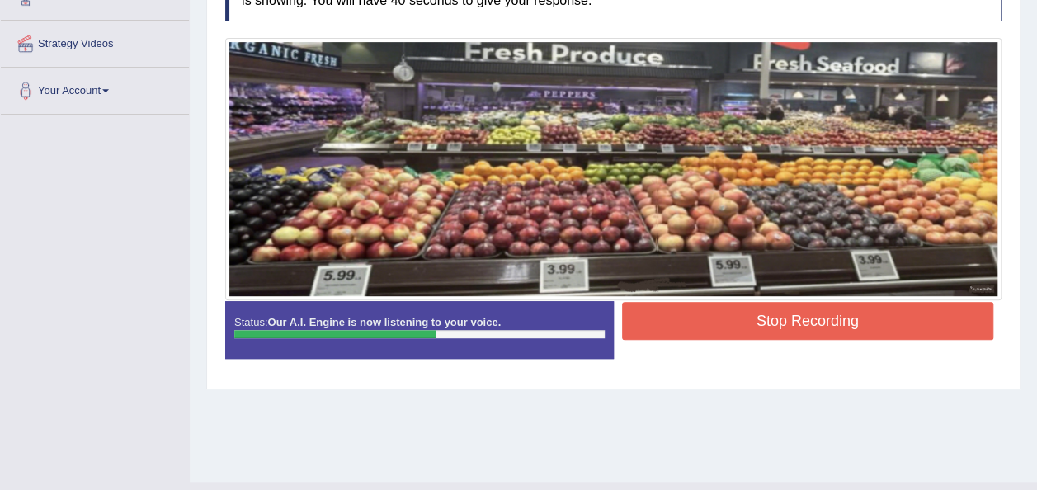
click at [743, 325] on button "Stop Recording" at bounding box center [808, 321] width 372 height 38
